Goal: Find specific page/section: Find specific page/section

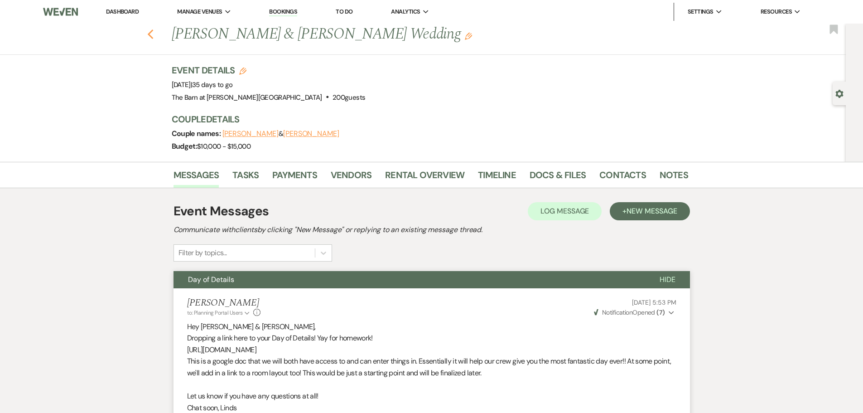
click at [153, 38] on icon "Previous" at bounding box center [150, 34] width 7 height 11
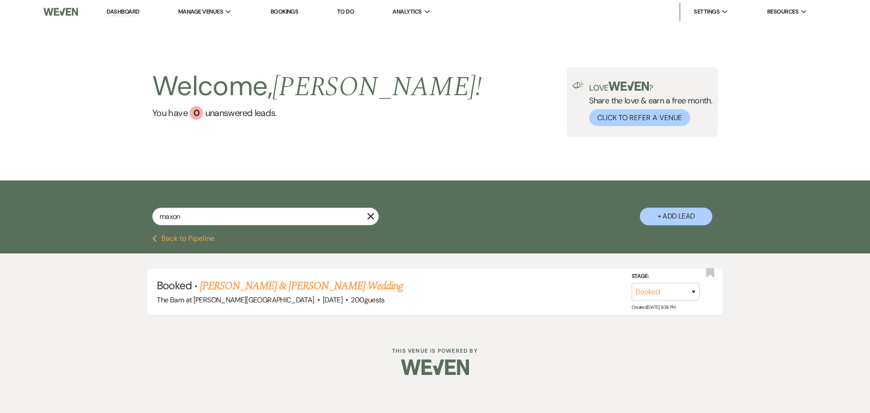
click at [126, 14] on link "Dashboard" at bounding box center [122, 12] width 33 height 9
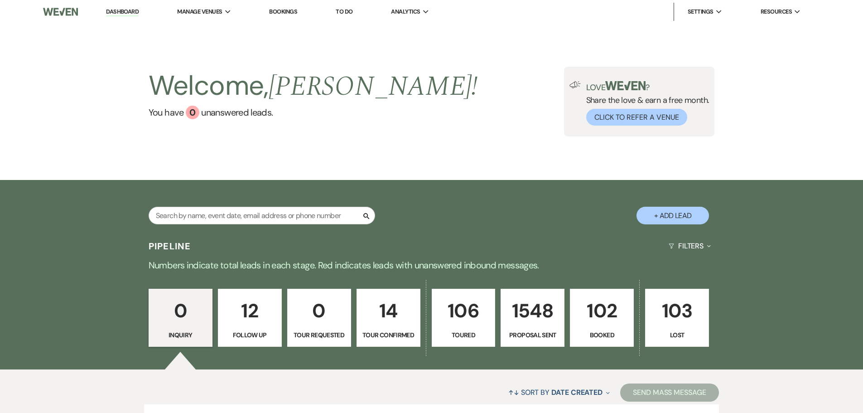
click at [602, 315] on p "102" at bounding box center [602, 310] width 52 height 30
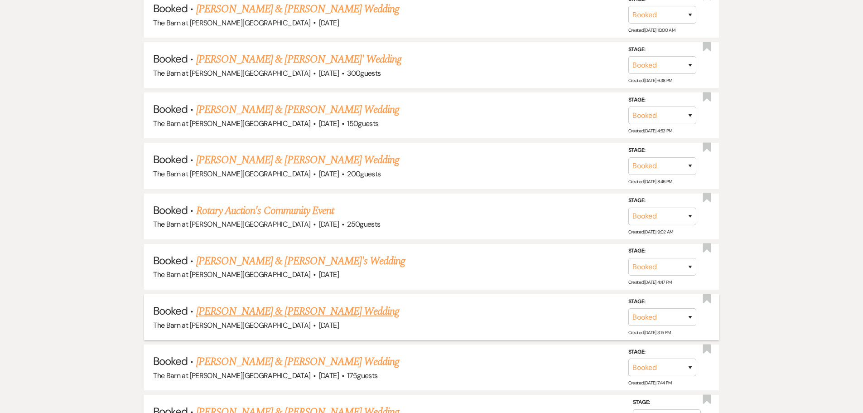
scroll to position [1087, 0]
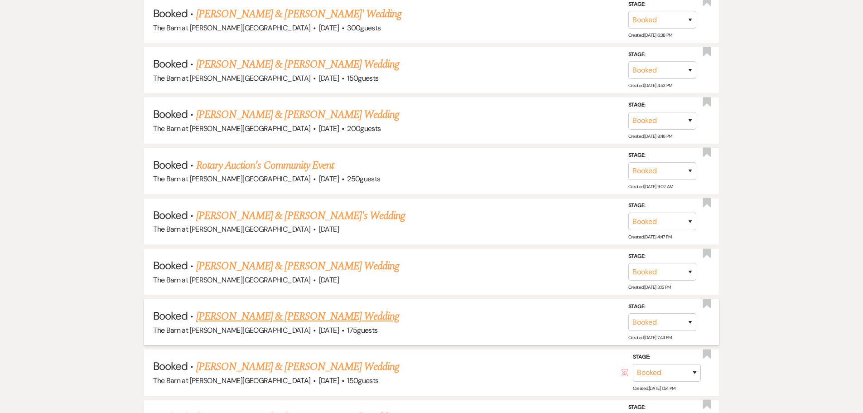
click at [285, 321] on link "[PERSON_NAME] & [PERSON_NAME] Wedding" at bounding box center [297, 316] width 203 height 16
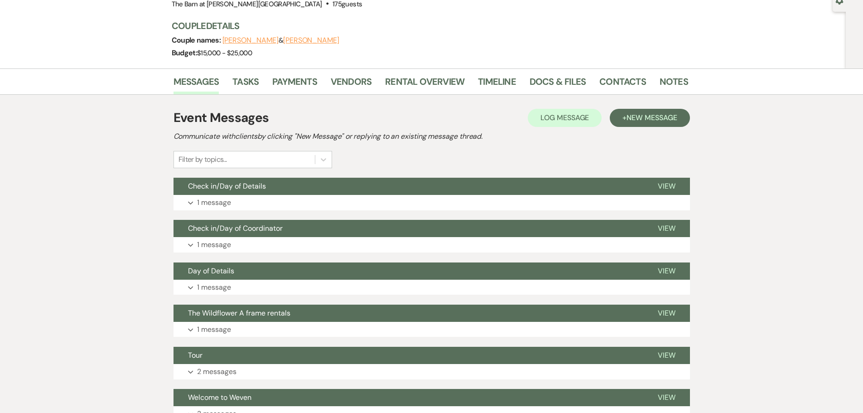
scroll to position [91, 0]
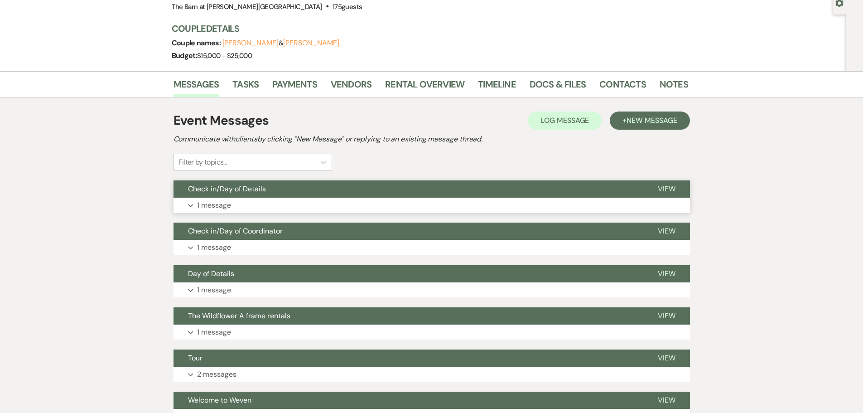
click at [216, 206] on p "1 message" at bounding box center [214, 205] width 34 height 12
